Goal: Navigation & Orientation: Find specific page/section

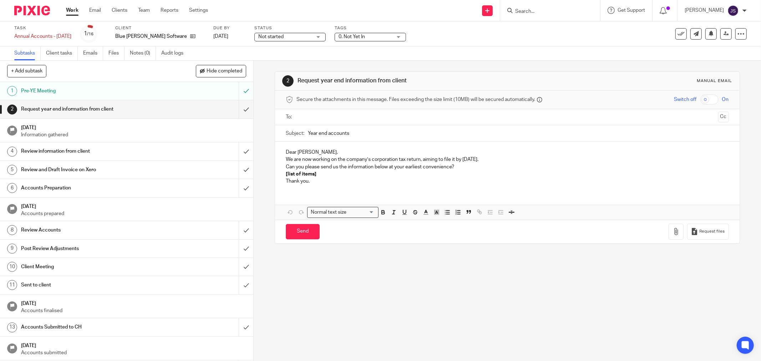
click at [187, 37] on div "Blue [PERSON_NAME] Software Ltd" at bounding box center [159, 36] width 89 height 7
click at [190, 37] on icon at bounding box center [192, 36] width 5 height 5
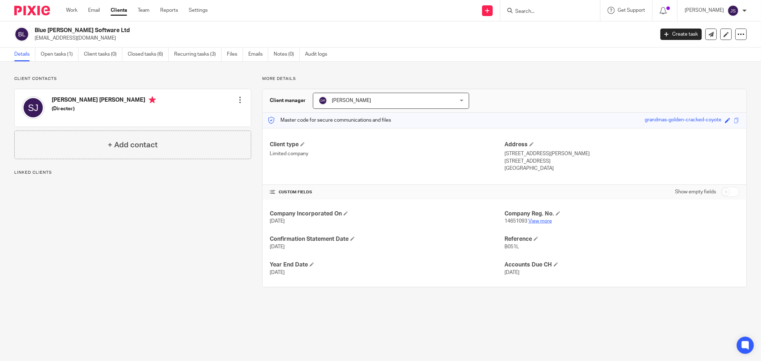
click at [537, 223] on link "View more" at bounding box center [540, 221] width 24 height 5
click at [40, 13] on img at bounding box center [32, 11] width 36 height 10
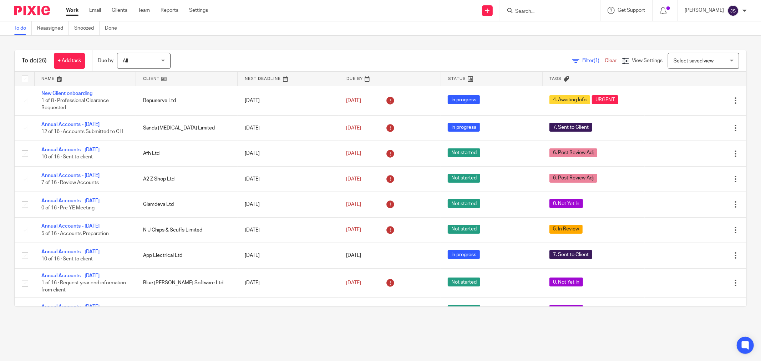
click at [149, 15] on div "Work Email Clients Team Reports Settings Work Email Clients Team Reports Settin…" at bounding box center [139, 10] width 160 height 21
click at [145, 11] on link "Team" at bounding box center [144, 10] width 12 height 7
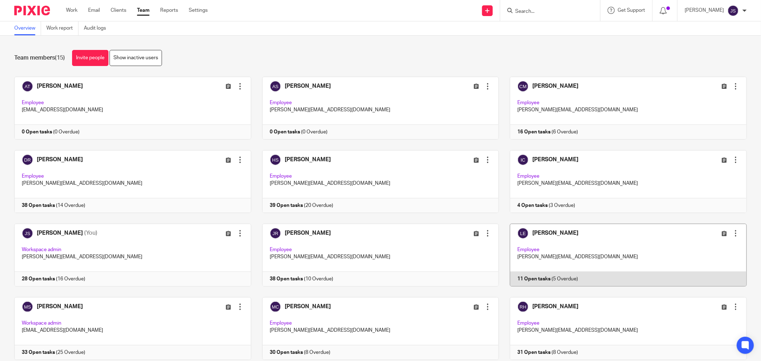
click at [541, 242] on link at bounding box center [623, 255] width 248 height 63
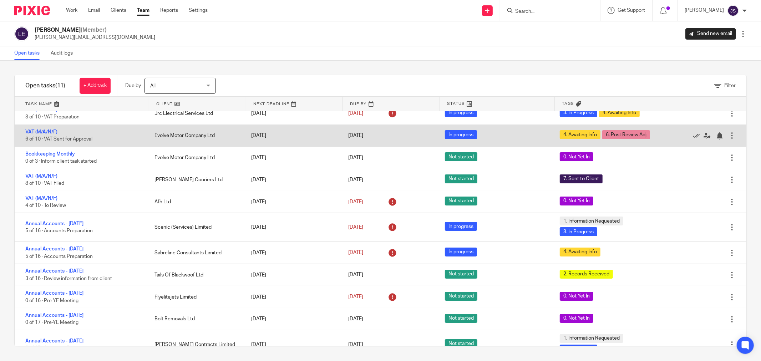
scroll to position [23, 0]
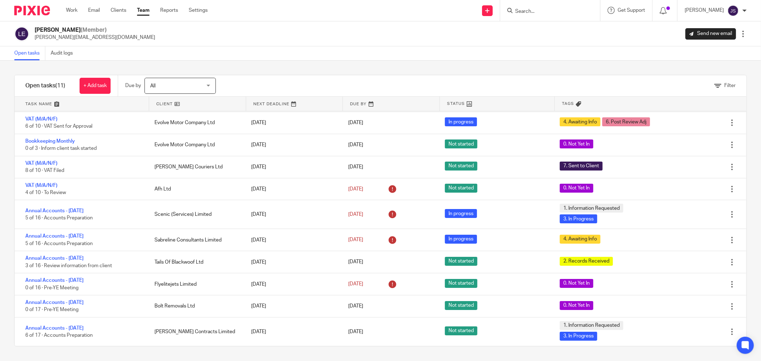
click at [31, 13] on img at bounding box center [32, 11] width 36 height 10
